Goal: Navigation & Orientation: Find specific page/section

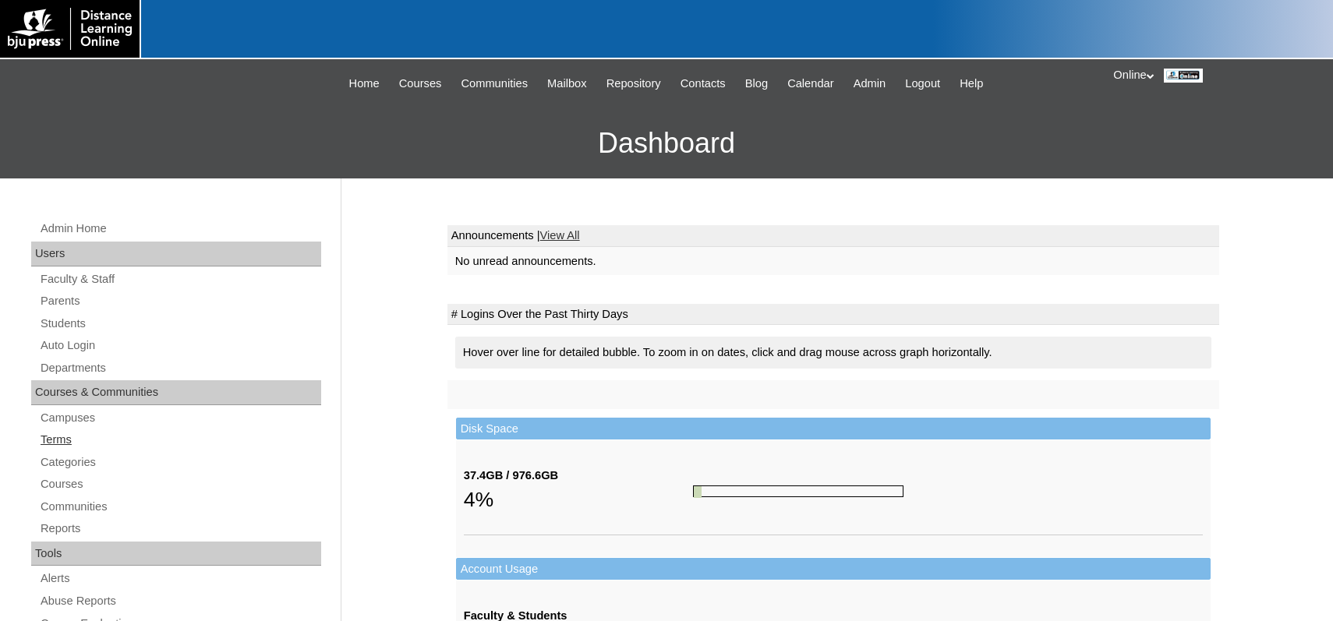
click at [64, 440] on link "Terms" at bounding box center [180, 439] width 282 height 19
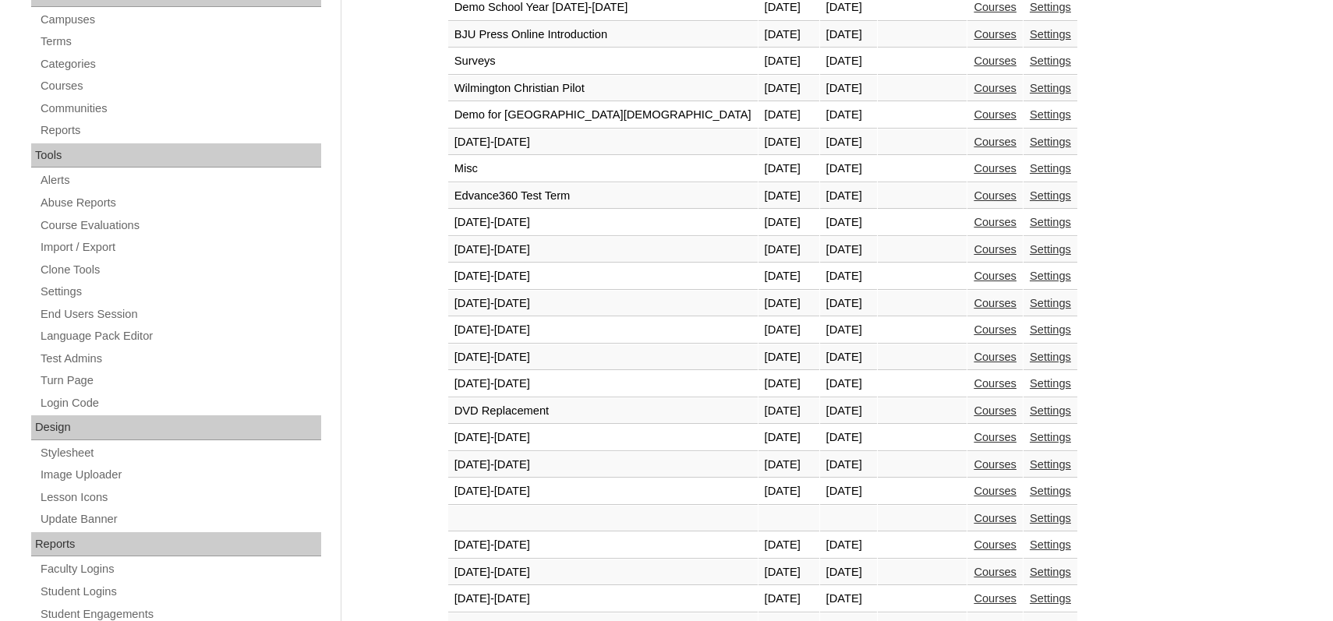
scroll to position [546, 0]
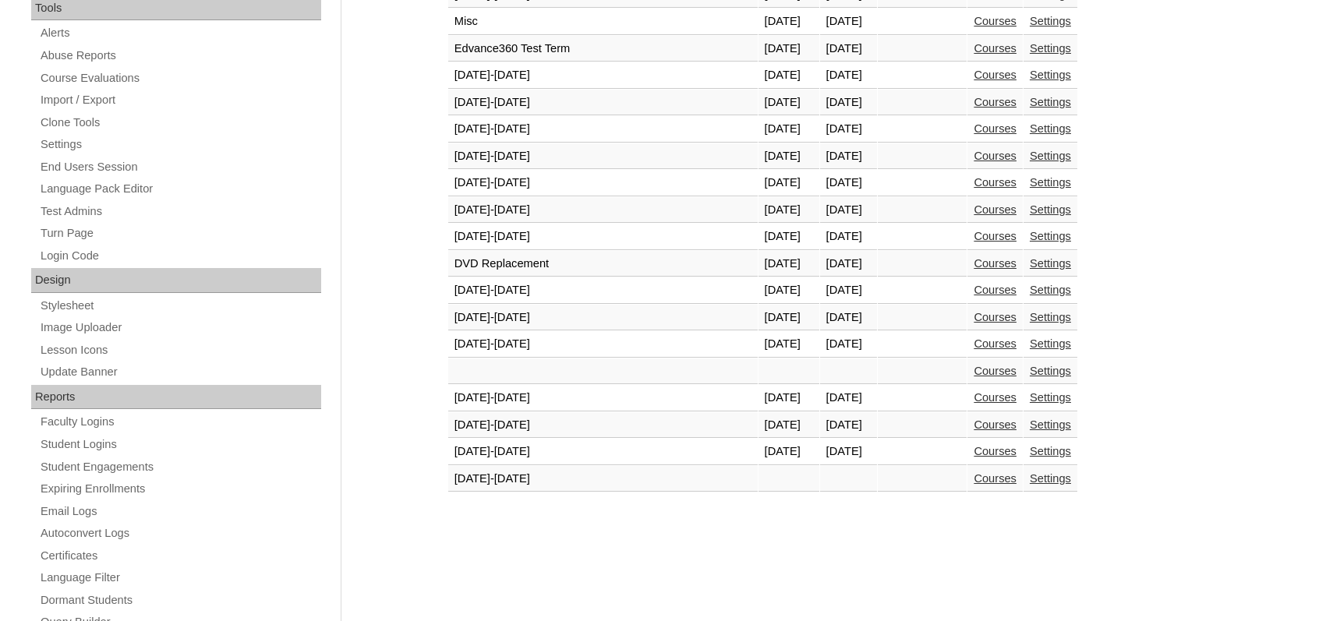
click at [974, 447] on link "Courses" at bounding box center [995, 451] width 43 height 12
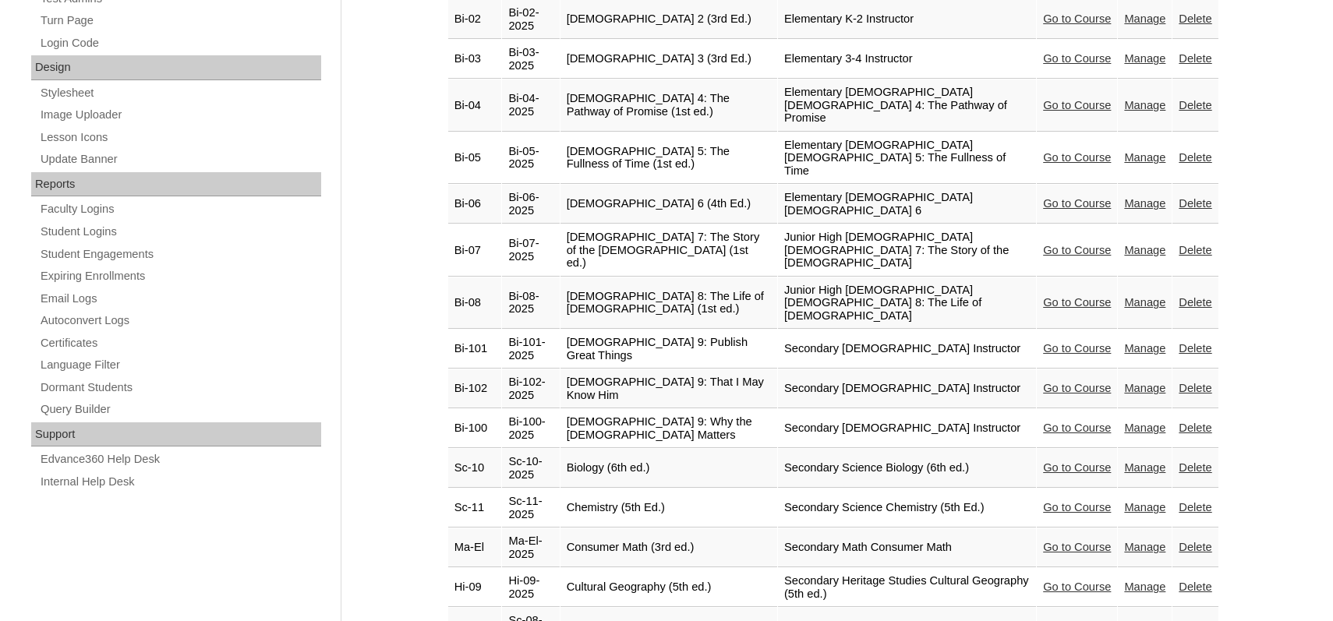
scroll to position [748, 0]
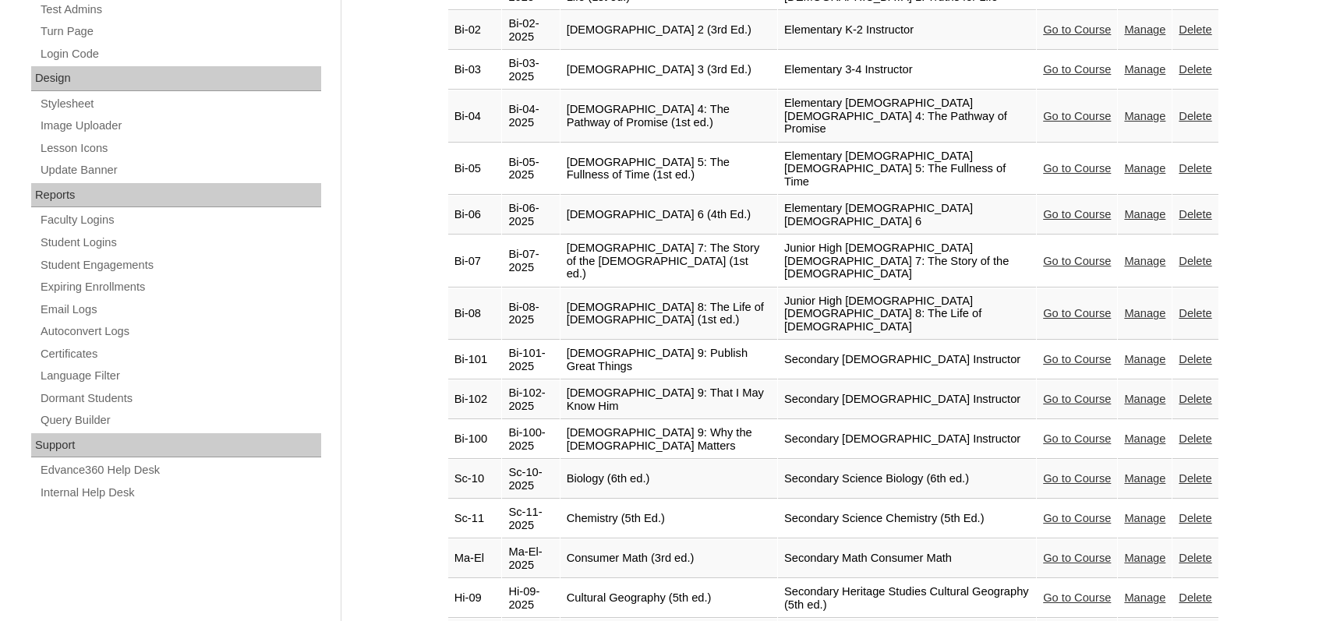
click at [1048, 307] on link "Go to Course" at bounding box center [1077, 313] width 68 height 12
